Goal: Task Accomplishment & Management: Manage account settings

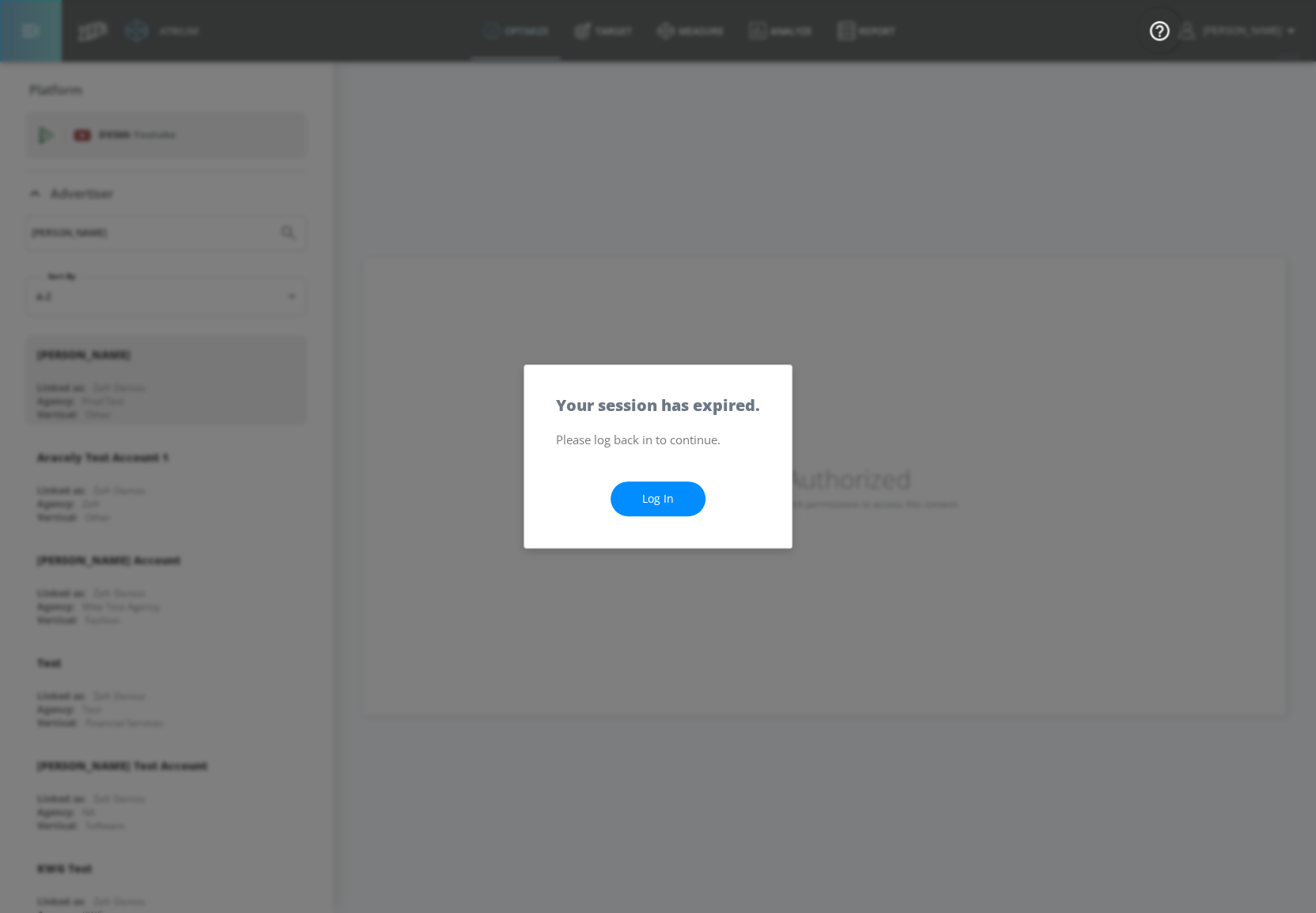
click at [651, 486] on link "Log In" at bounding box center [658, 499] width 95 height 36
click at [671, 497] on link "Log In" at bounding box center [658, 499] width 95 height 36
drag, startPoint x: 561, startPoint y: 302, endPoint x: 651, endPoint y: 373, distance: 114.6
click at [561, 302] on div "Your session has expired. Please log back in to continue. Log In" at bounding box center [658, 456] width 1316 height 913
click at [690, 504] on link "Log In" at bounding box center [658, 499] width 95 height 36
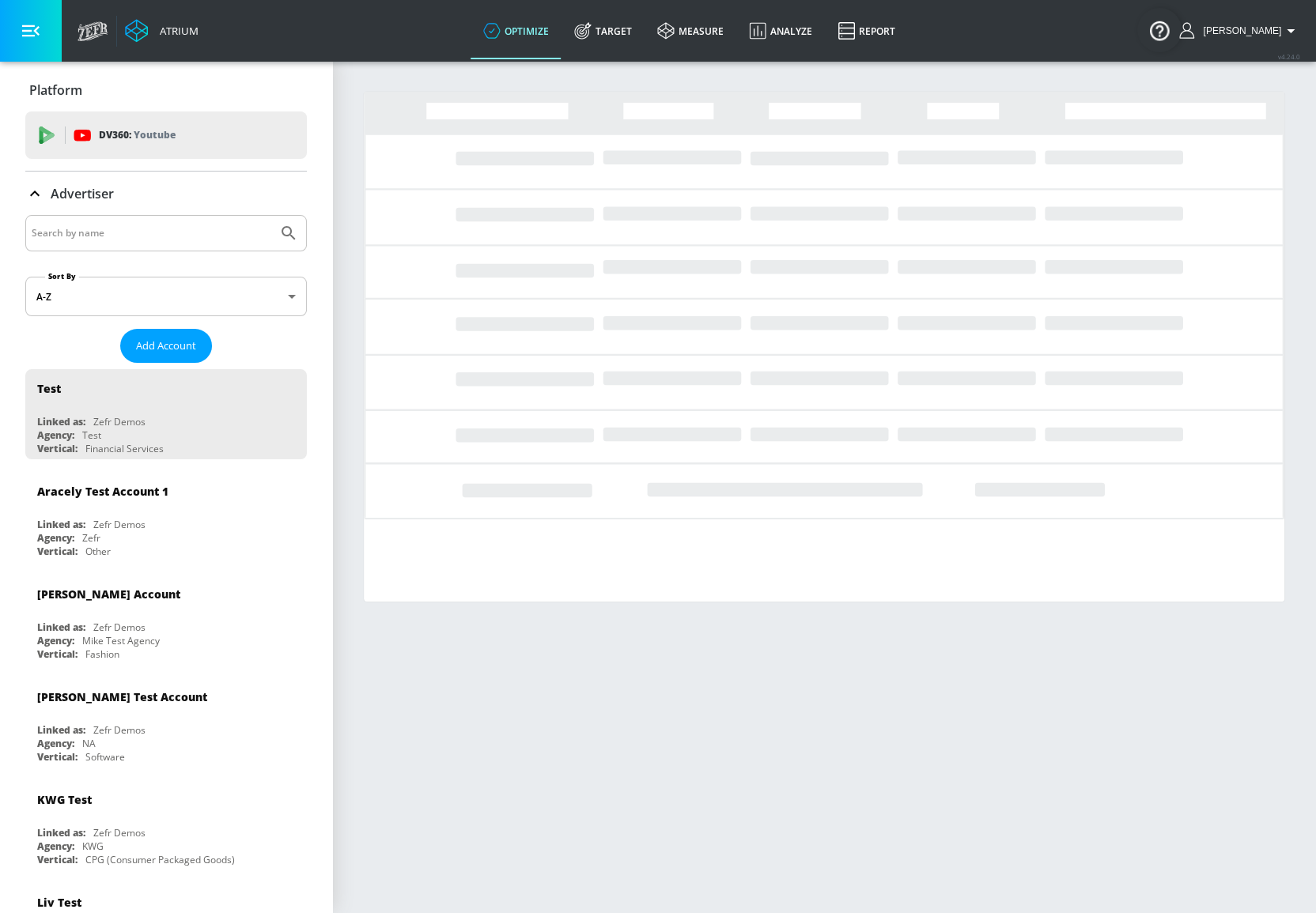
click at [199, 235] on input "Search by name" at bounding box center [152, 233] width 240 height 21
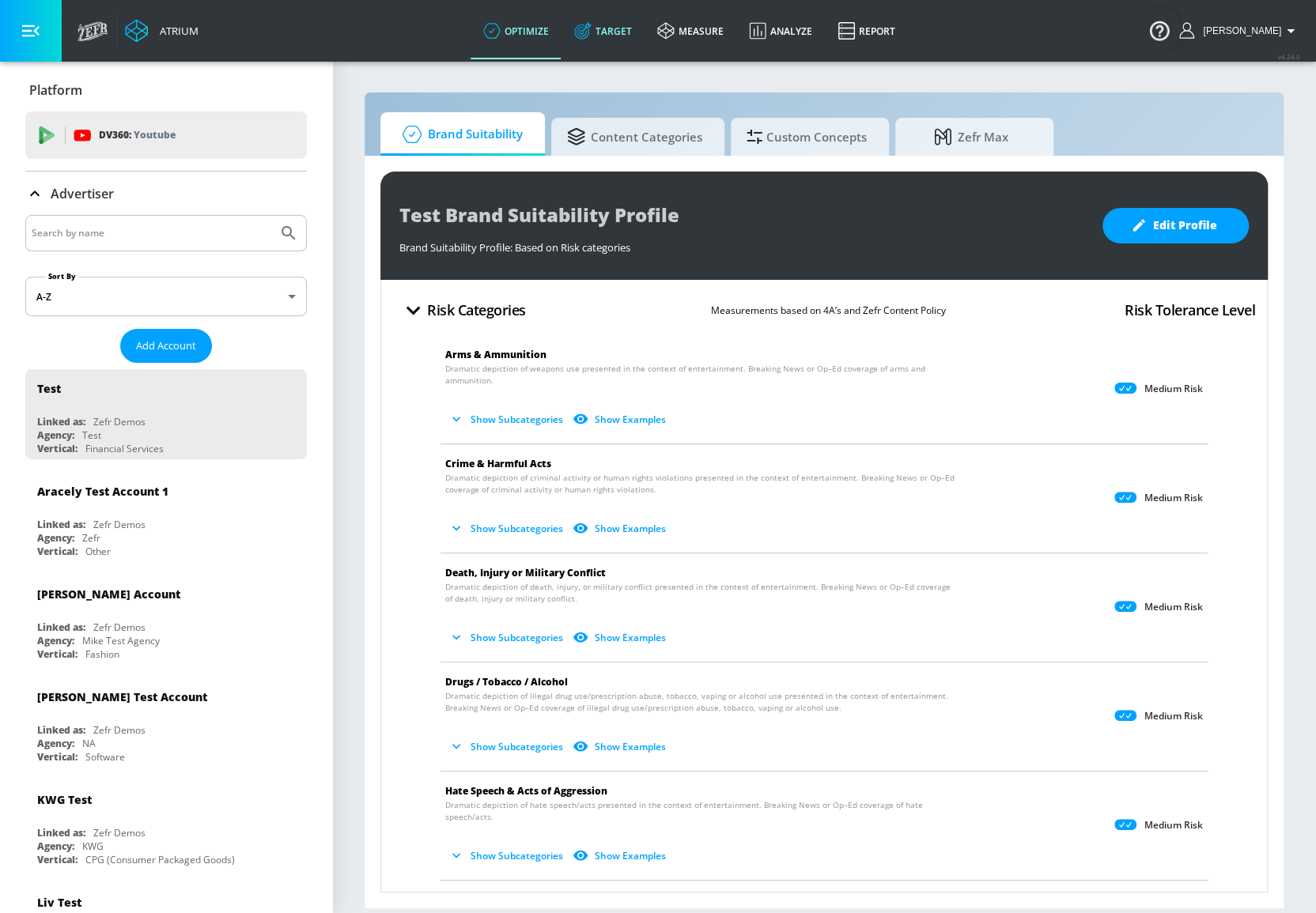
click at [632, 39] on link "Target" at bounding box center [603, 31] width 83 height 57
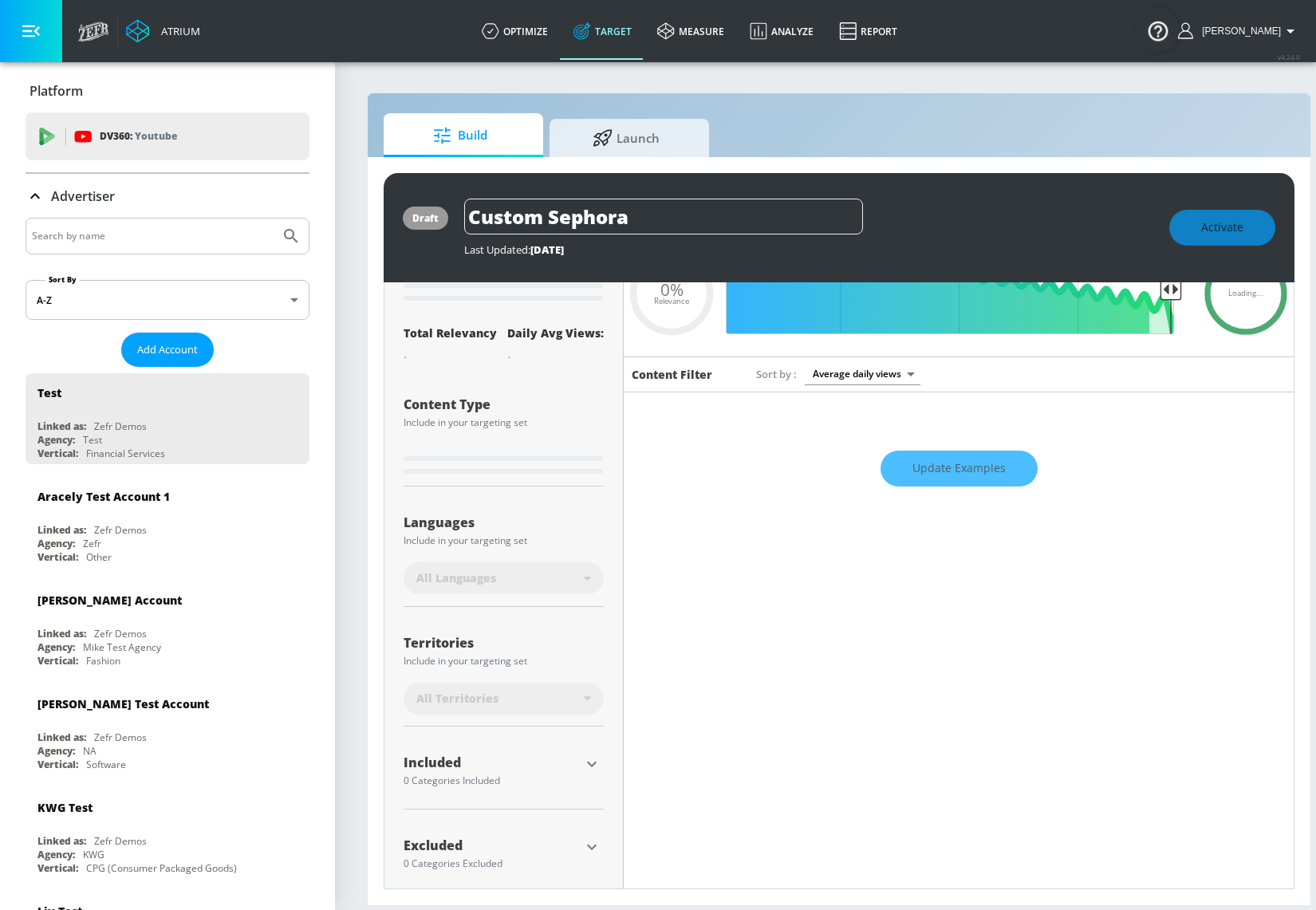
scroll to position [93, 0]
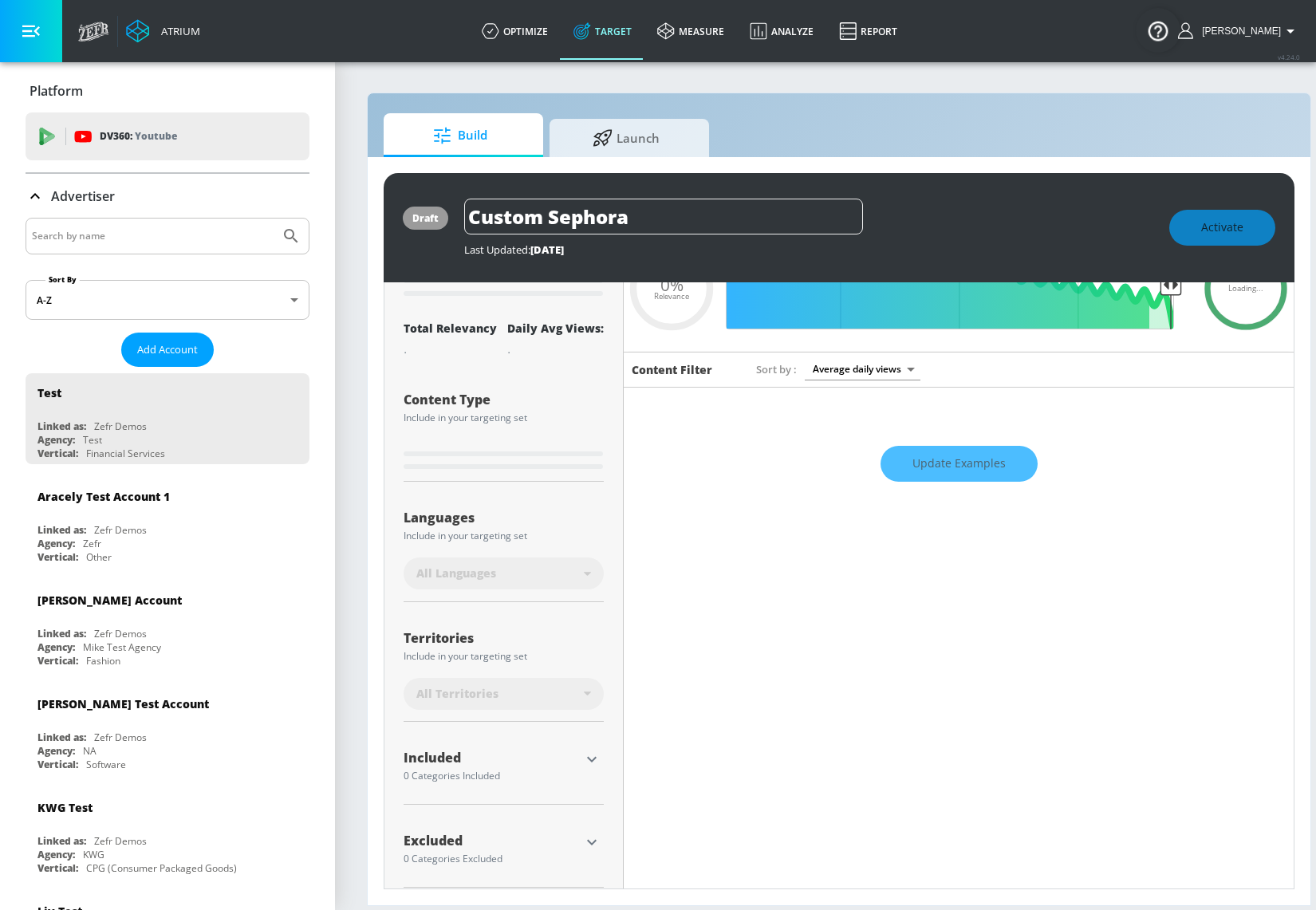
type input "0.6"
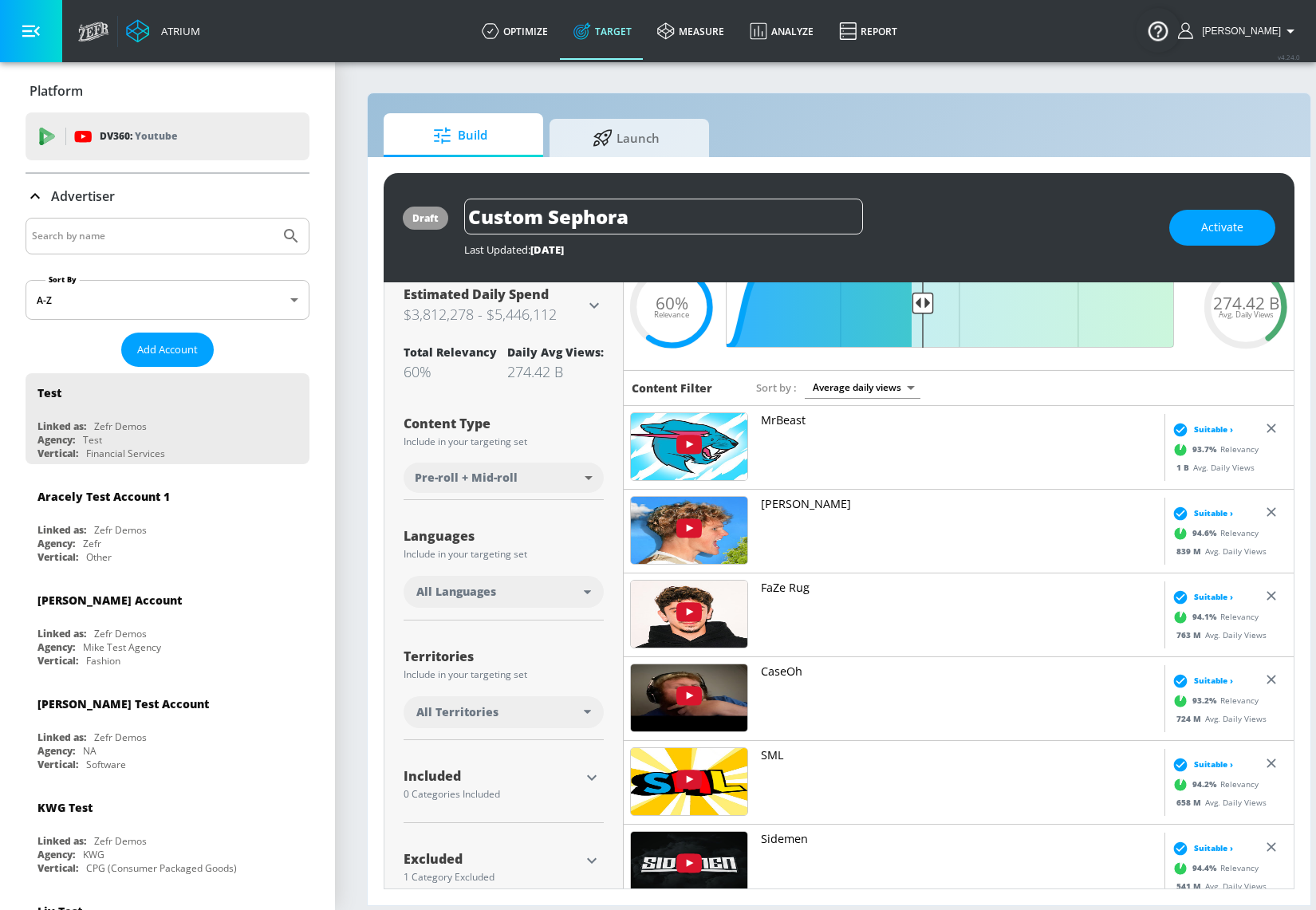
scroll to position [94, 0]
